Goal: Communication & Community: Answer question/provide support

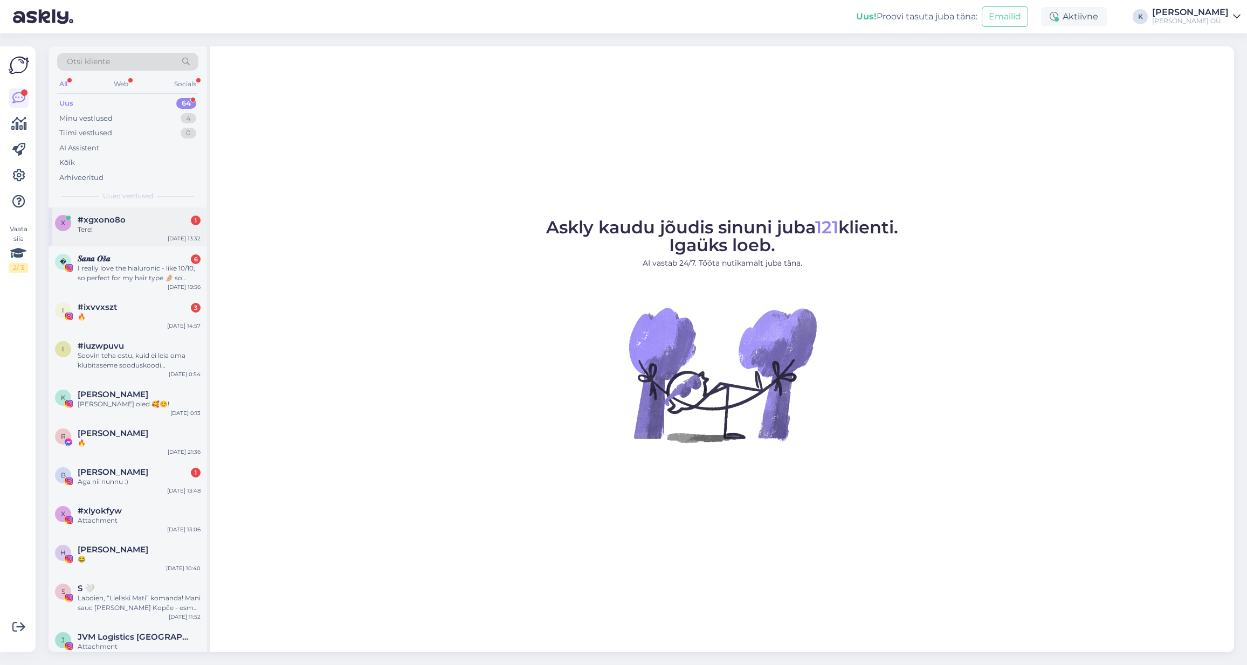
click at [114, 226] on div "Tere!" at bounding box center [139, 230] width 123 height 10
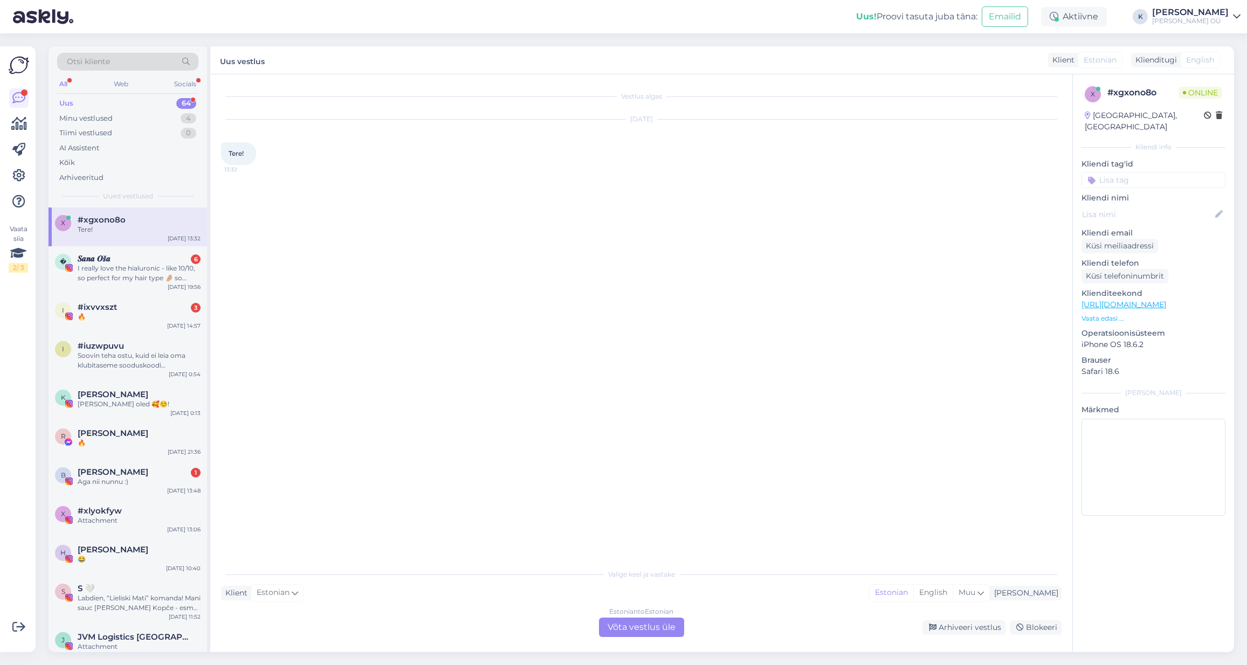
click at [629, 625] on div "Estonian to Estonian Võta vestlus üle" at bounding box center [641, 627] width 85 height 19
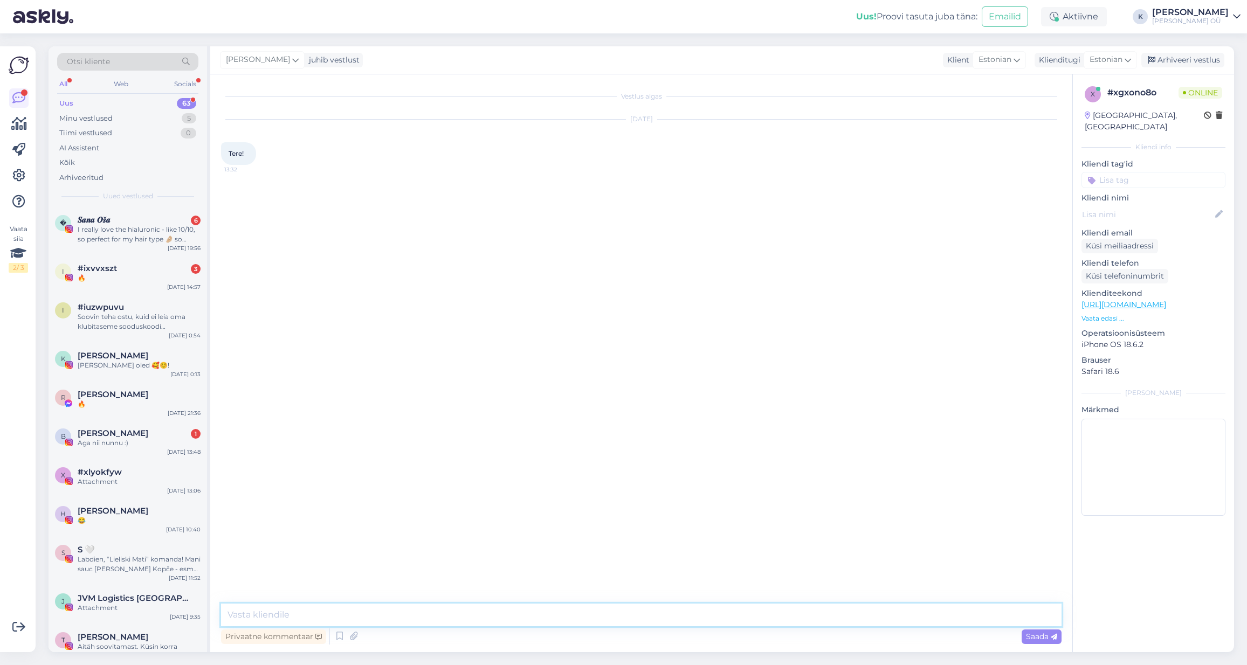
click at [417, 612] on textarea at bounding box center [641, 615] width 841 height 23
type textarea "Tere, kas saate jagada screenshoti, mida seal näitab?"
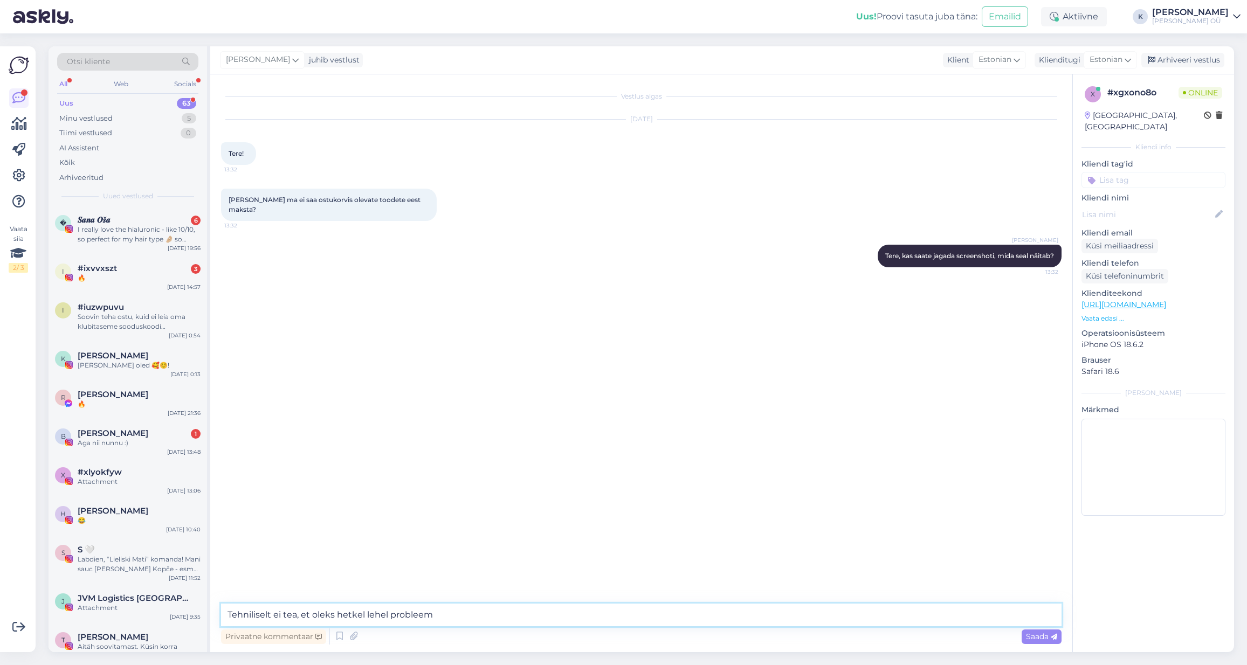
type textarea "Tehniliselt ei tea, et oleks hetkel lehel probleeme"
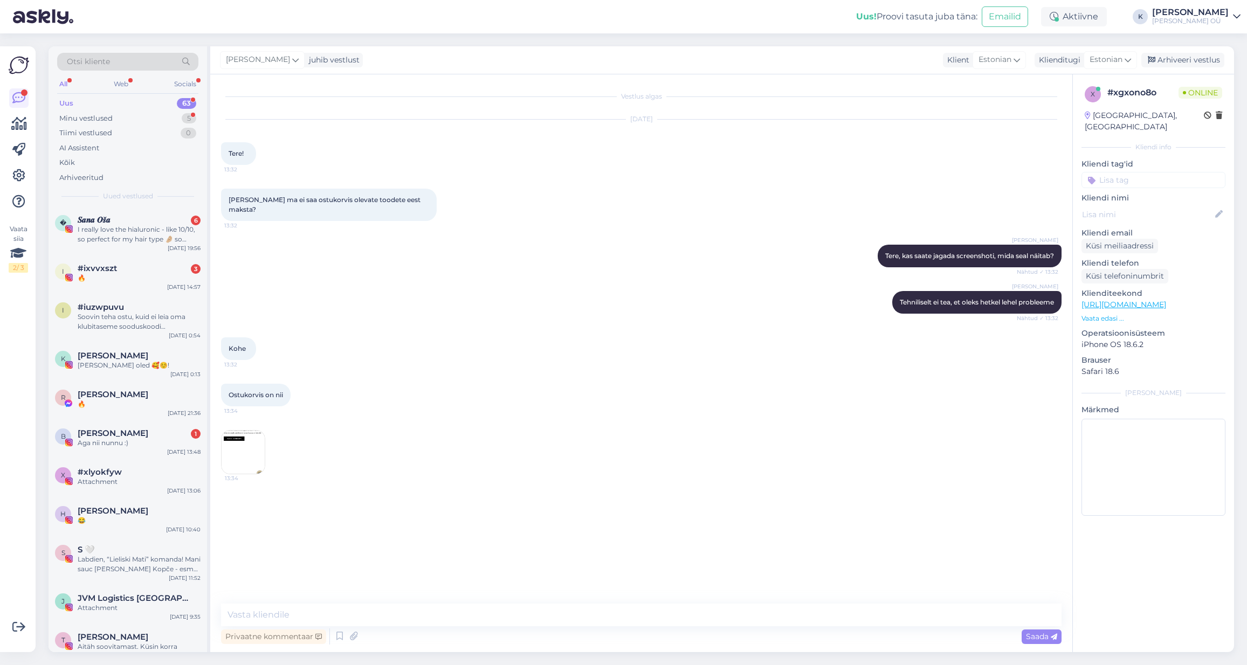
click at [247, 439] on img at bounding box center [243, 452] width 43 height 43
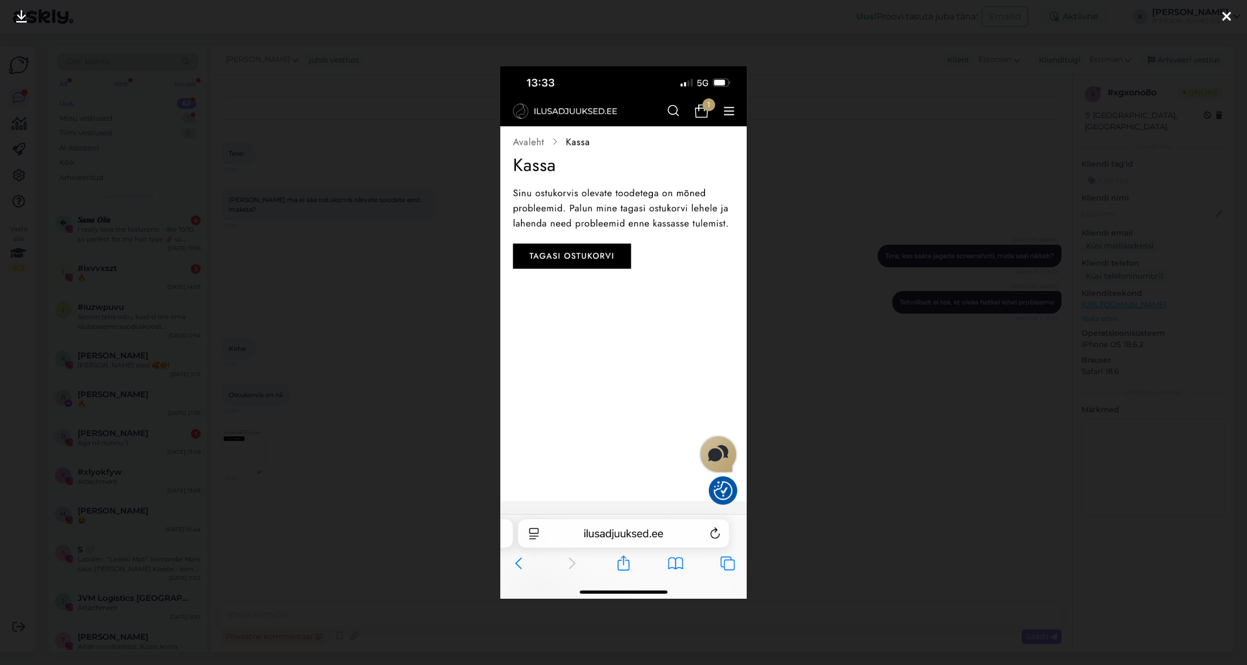
click at [783, 431] on div at bounding box center [623, 332] width 1247 height 665
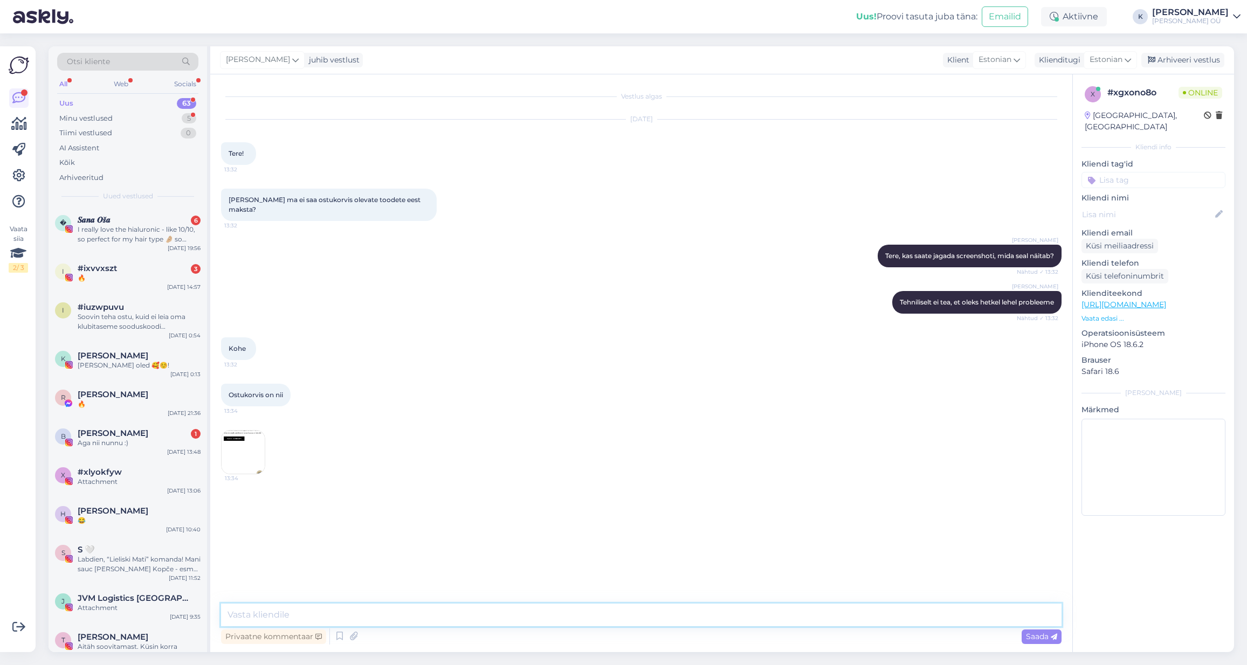
click at [309, 614] on textarea at bounding box center [641, 615] width 841 height 23
click at [369, 611] on textarea "Tere, aitäh - kas kasutate [PERSON_NAME] koodi hetkel?" at bounding box center [641, 615] width 841 height 23
type textarea "Tere, aitäh - kas kasutate [PERSON_NAME] sooduskoodi hetkel?"
click at [394, 615] on textarea at bounding box center [641, 615] width 841 height 23
click at [251, 624] on textarea at bounding box center [641, 615] width 841 height 23
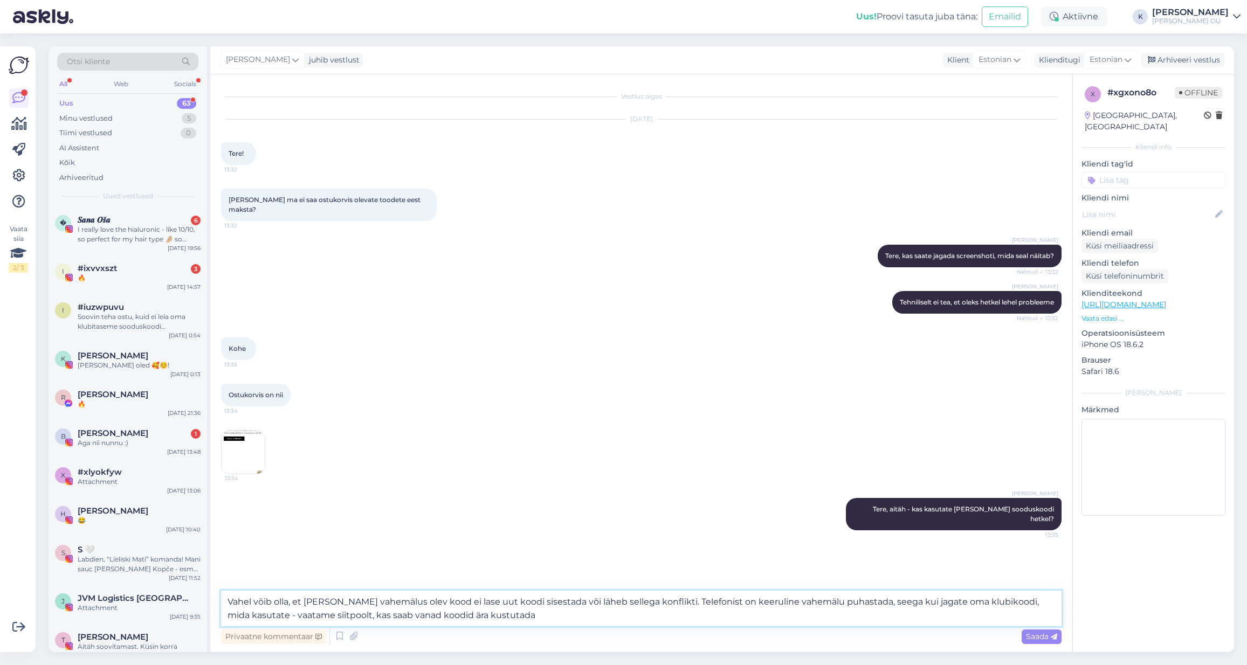
type textarea "Vahel võib olla, et [PERSON_NAME] vahemälus olev kood ei lase uut koodi sisesta…"
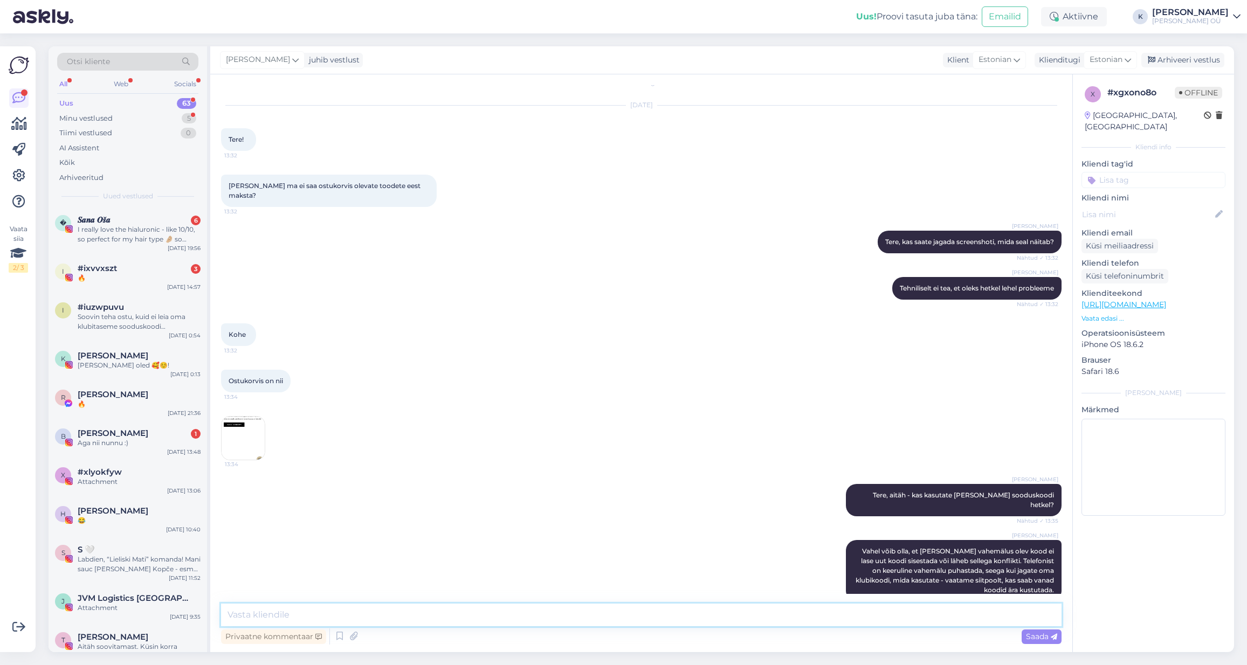
scroll to position [60, 0]
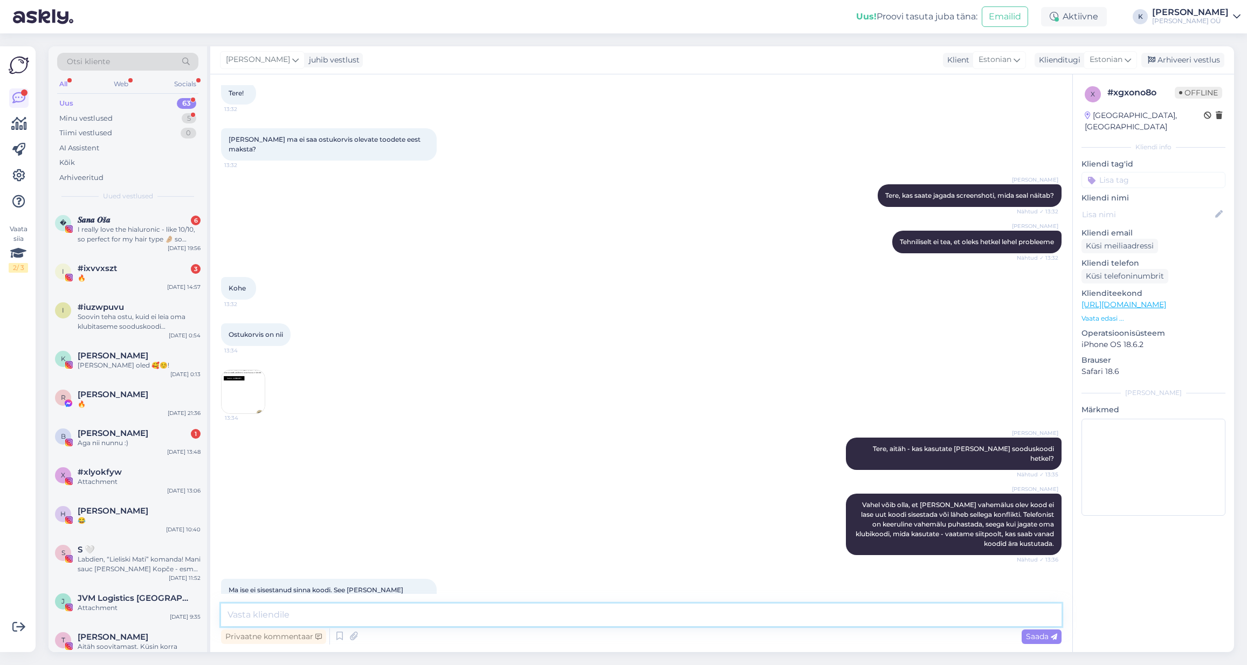
click at [299, 608] on textarea at bounding box center [641, 615] width 841 height 23
type textarea "J"
type textarea "A"
type textarea "j"
type textarea "Jah, see tekib automaatselt. Kas saate seda koodi jagada?"
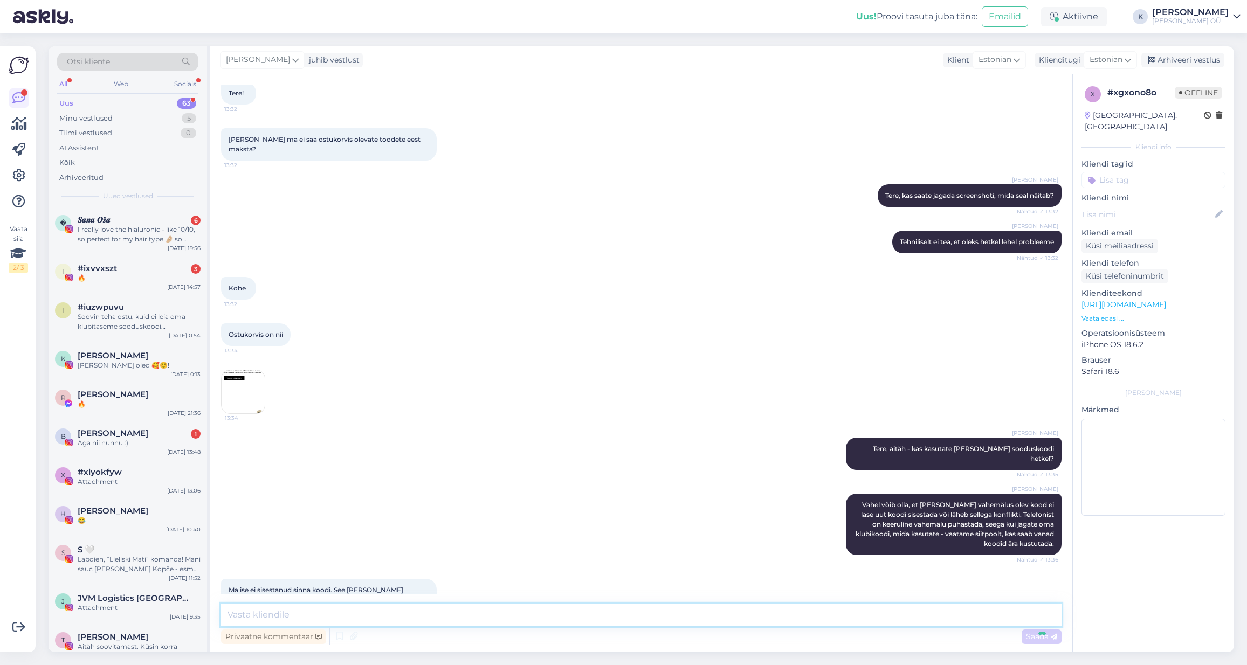
scroll to position [107, 0]
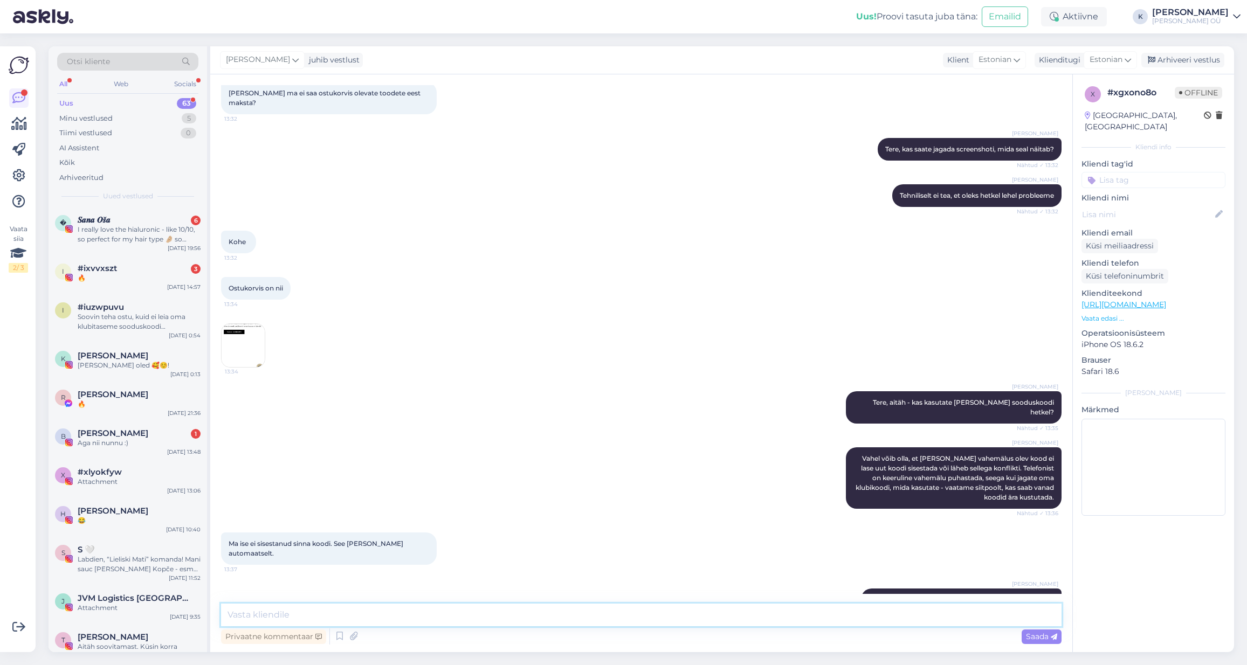
click at [350, 609] on textarea at bounding box center [641, 615] width 841 height 23
type textarea "E"
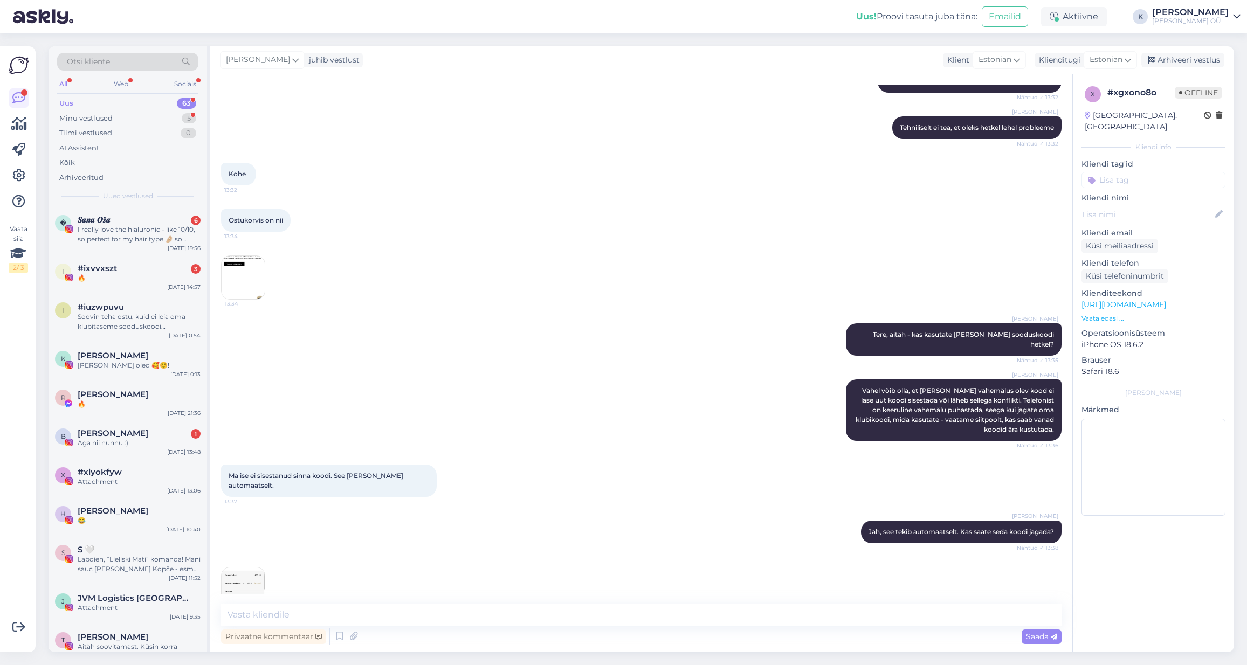
click at [244, 568] on img at bounding box center [243, 589] width 43 height 43
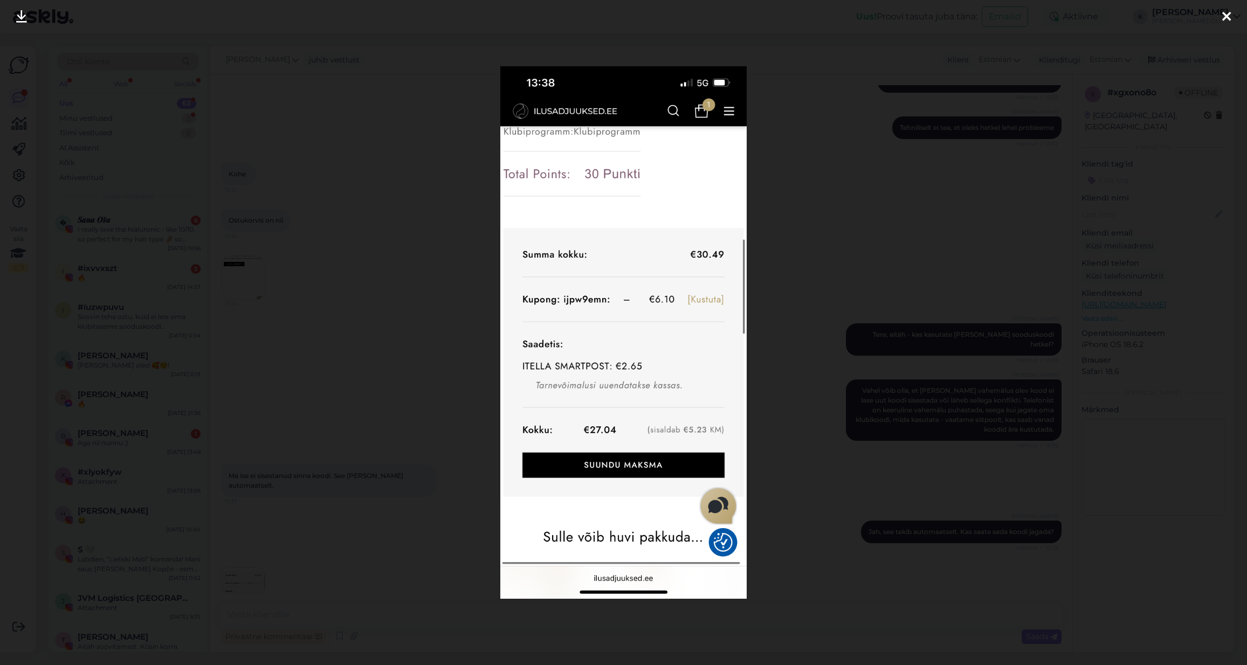
click at [762, 52] on div at bounding box center [623, 332] width 1247 height 665
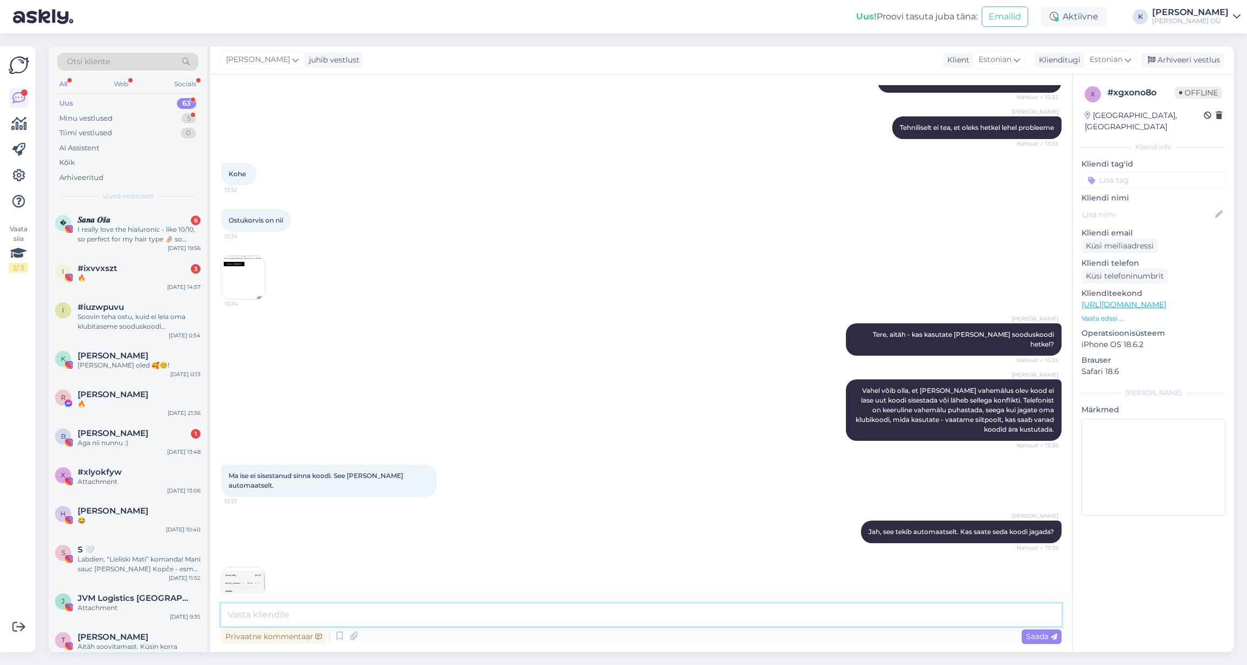
click at [374, 615] on textarea at bounding box center [641, 615] width 841 height 23
type textarea "Üks moment, vaatame siitpoolt"
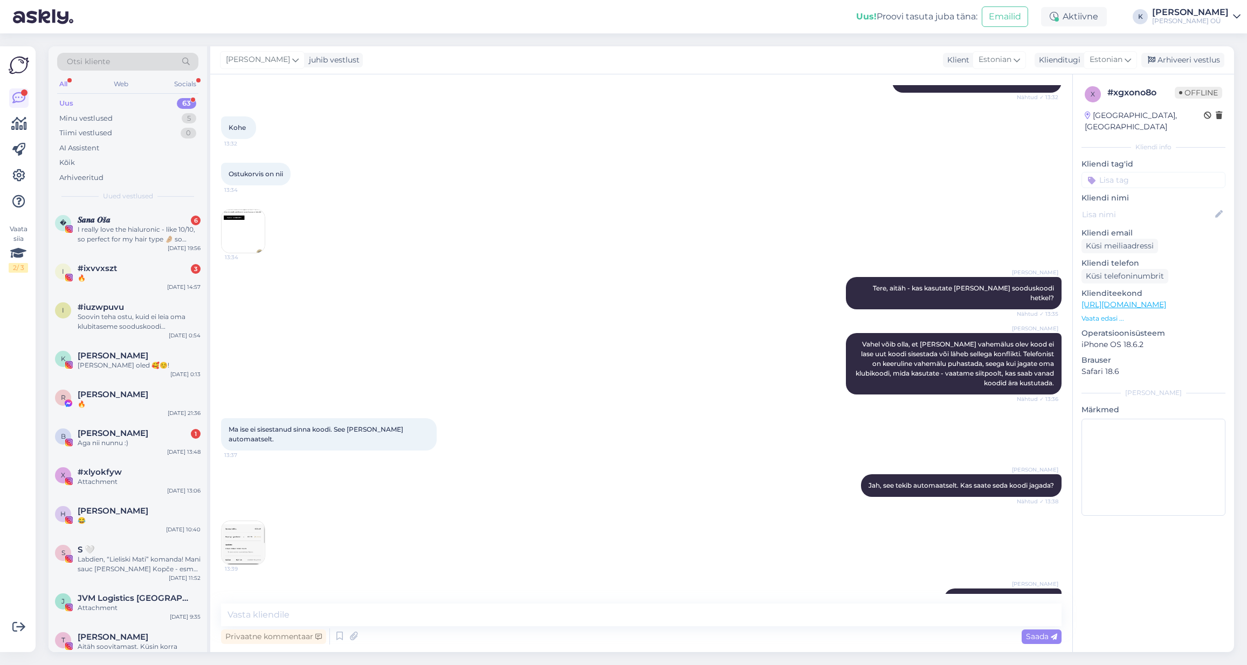
click at [249, 521] on img at bounding box center [243, 542] width 43 height 43
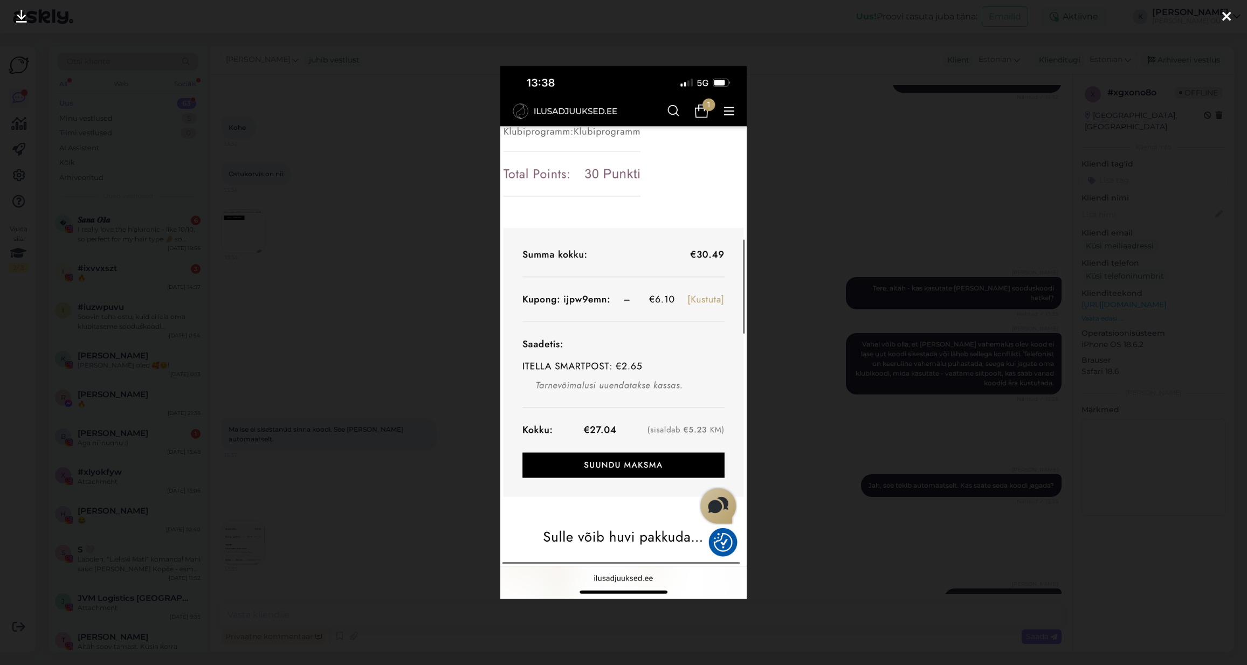
click at [844, 157] on div at bounding box center [623, 332] width 1247 height 665
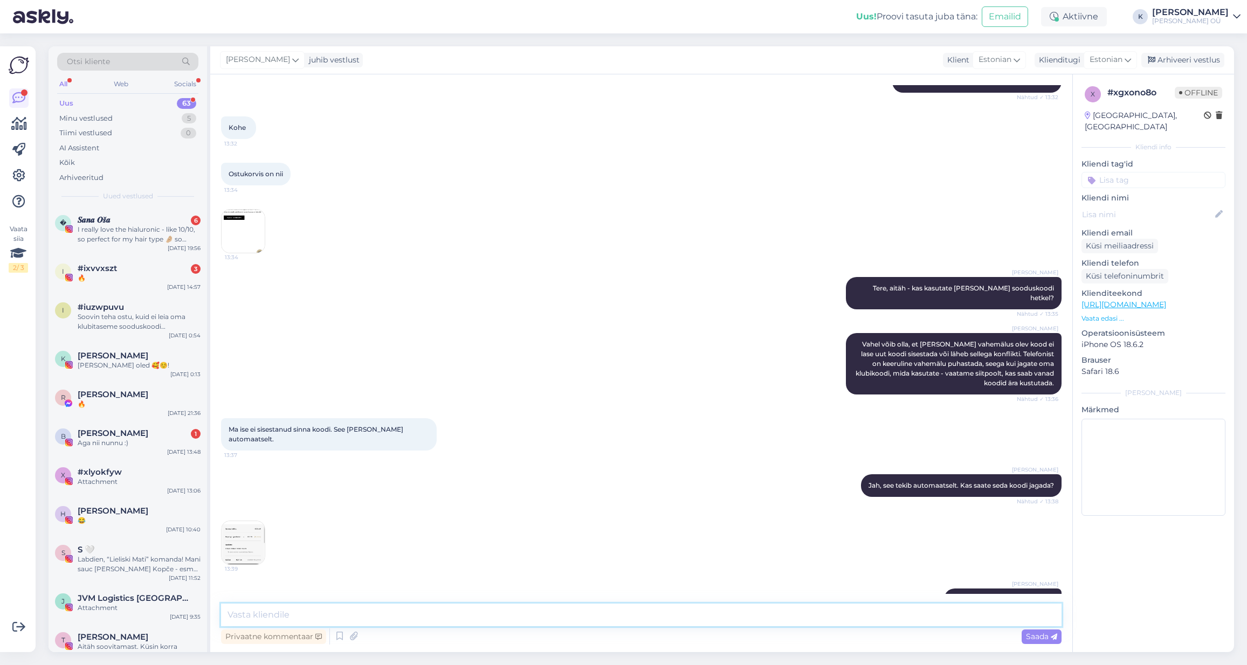
click at [493, 618] on textarea at bounding box center [641, 615] width 841 height 23
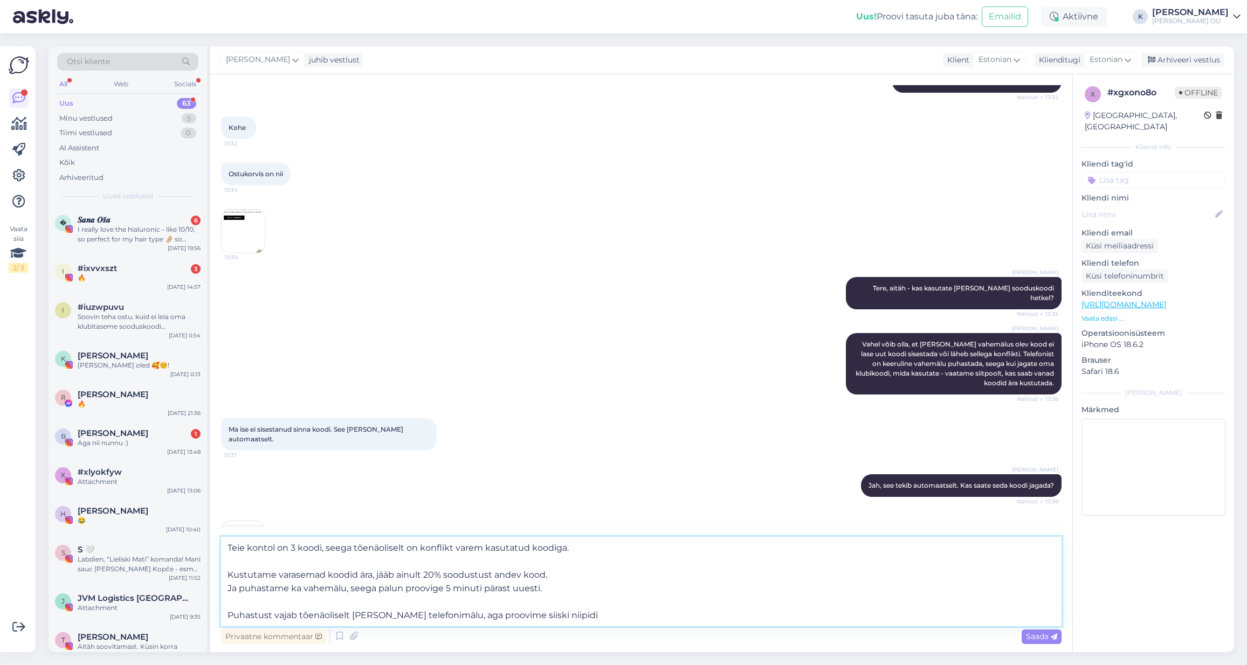
type textarea "Teie kontol on 3 koodi, seega tõenäoliselt on konflikt varem kasutatud koodiga.…"
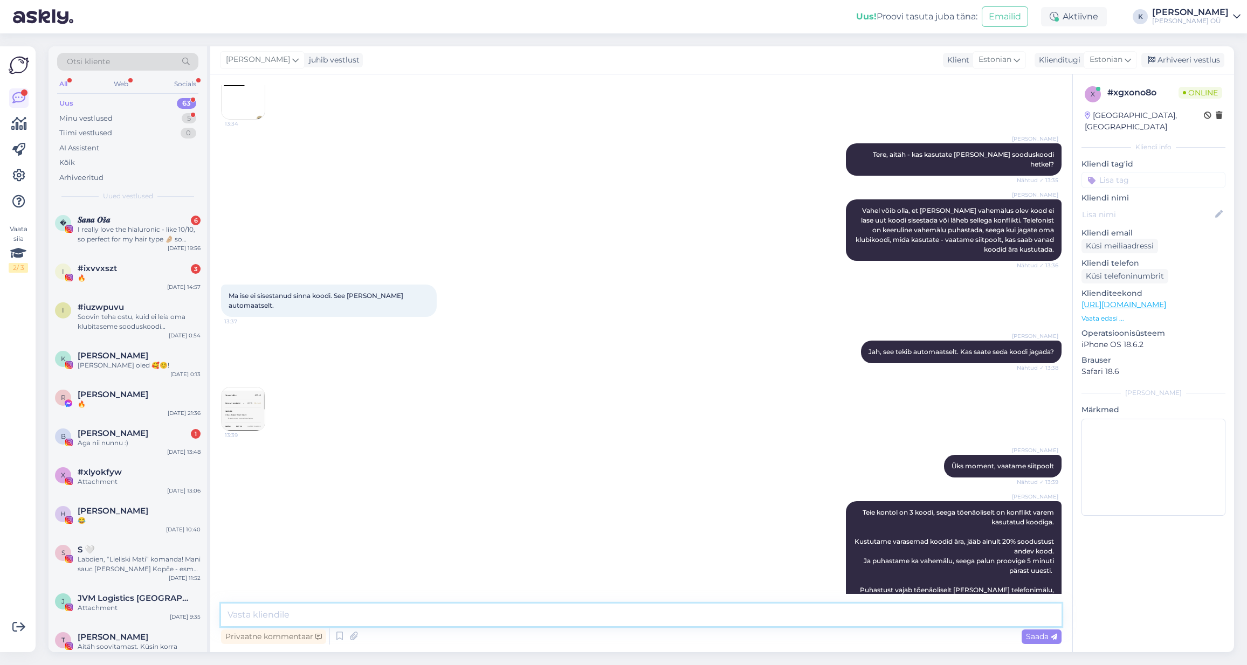
scroll to position [401, 0]
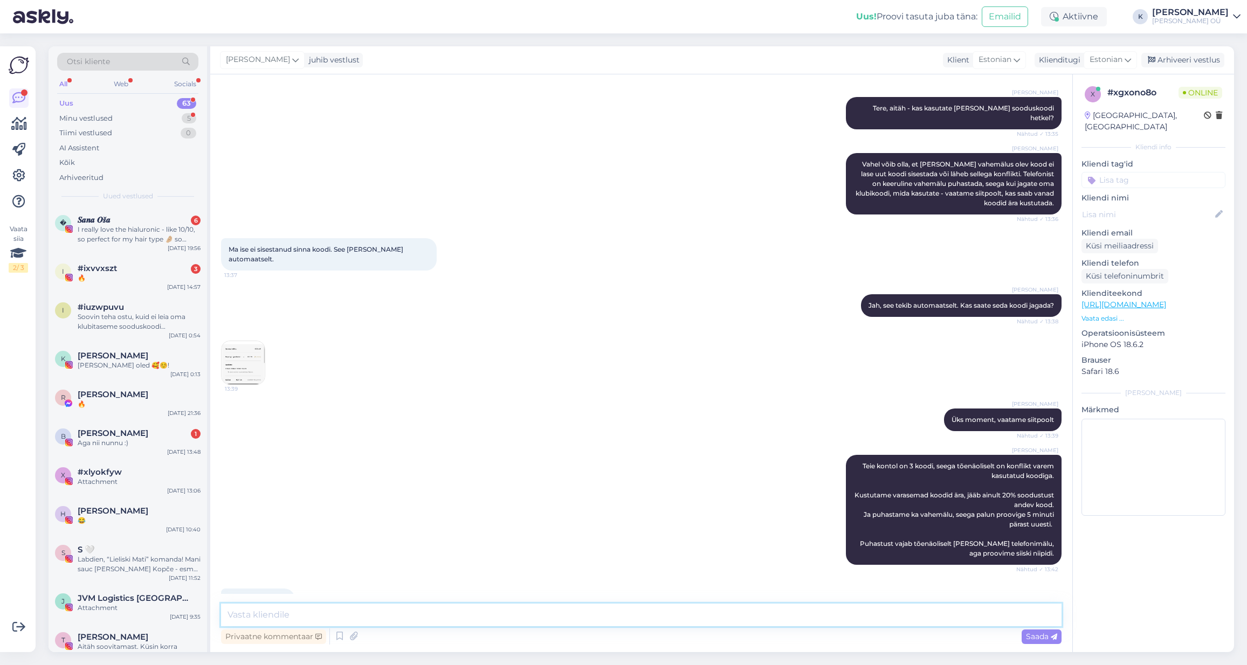
click at [304, 615] on textarea at bounding box center [641, 615] width 841 height 23
click at [428, 616] on textarea at bounding box center [641, 615] width 841 height 23
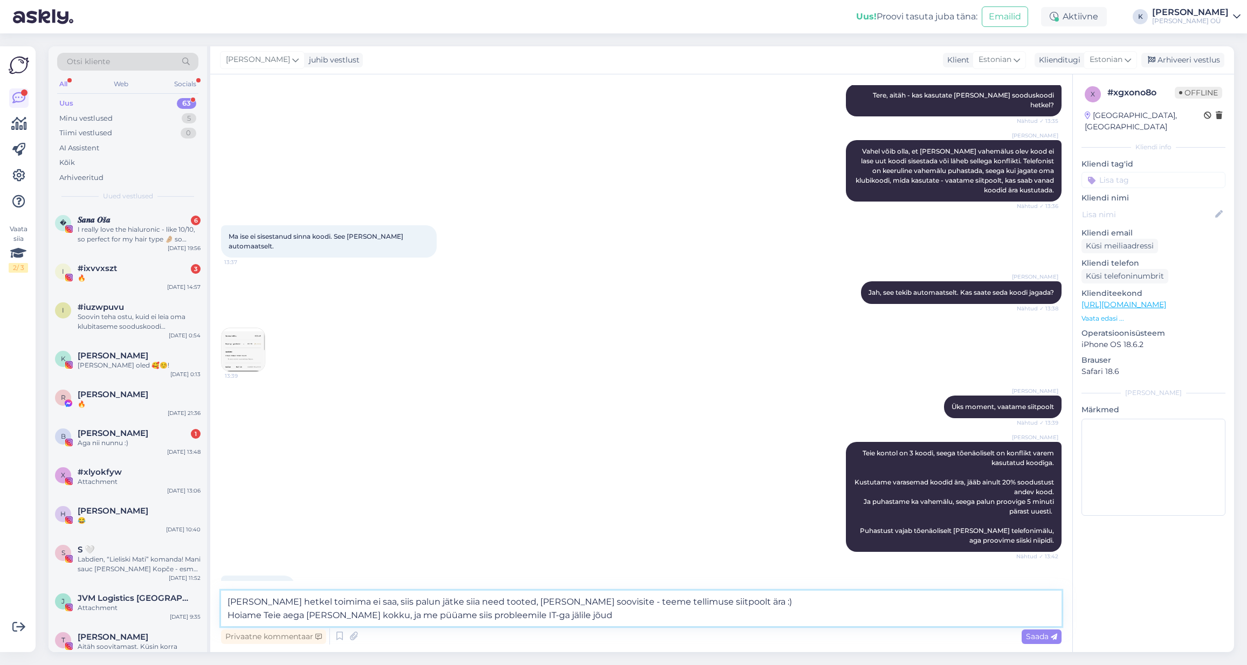
type textarea "[PERSON_NAME] hetkel toimima ei saa, siis palun jätke siia need tooted, [PERSON…"
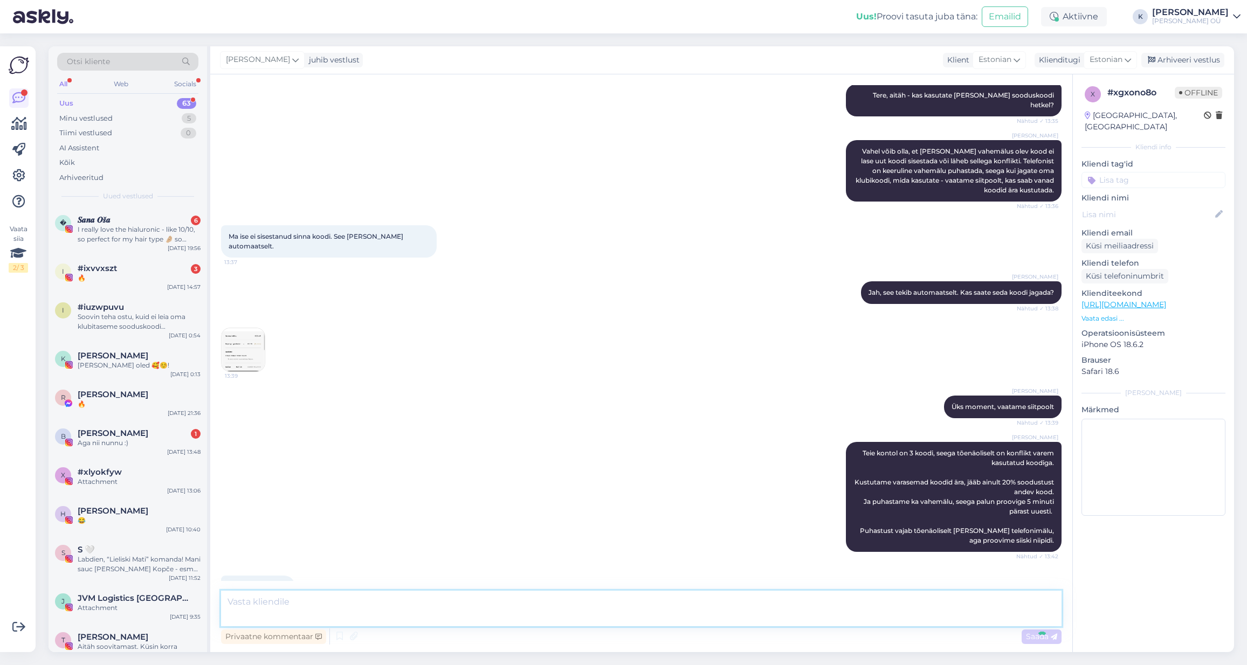
scroll to position [477, 0]
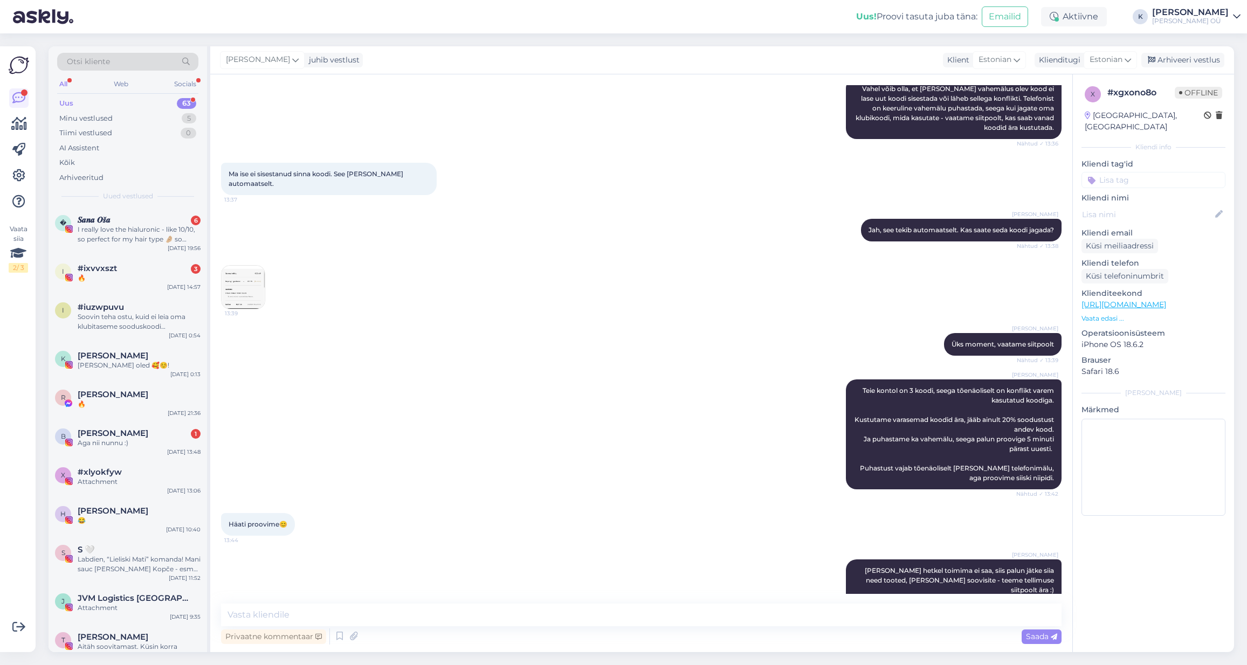
click at [234, 272] on img at bounding box center [243, 287] width 43 height 43
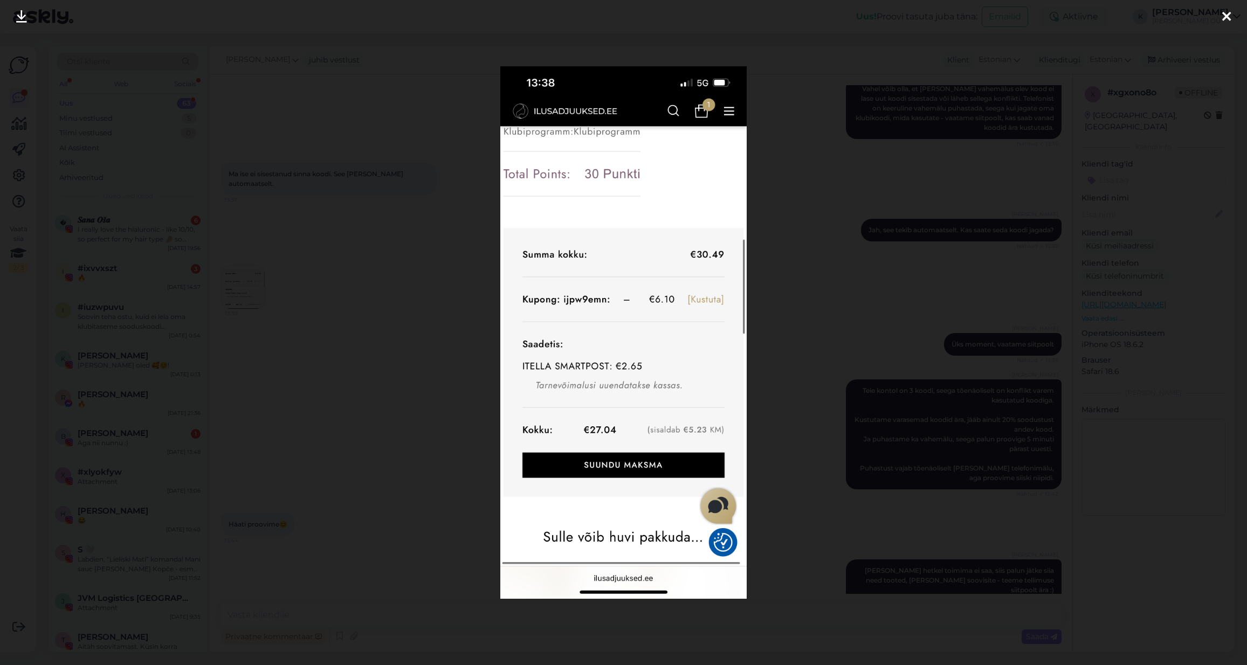
click at [764, 79] on div at bounding box center [623, 332] width 1247 height 665
